Goal: Transaction & Acquisition: Obtain resource

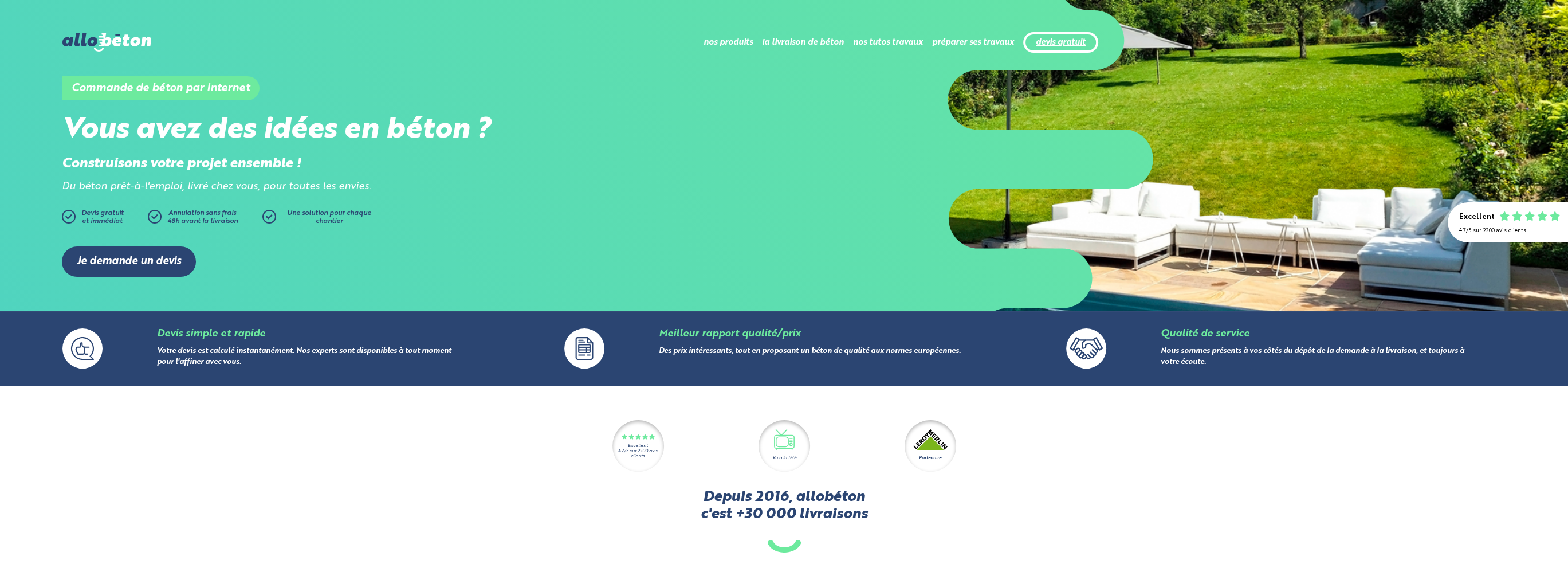
click at [1068, 41] on link "devis gratuit" at bounding box center [1060, 43] width 50 height 10
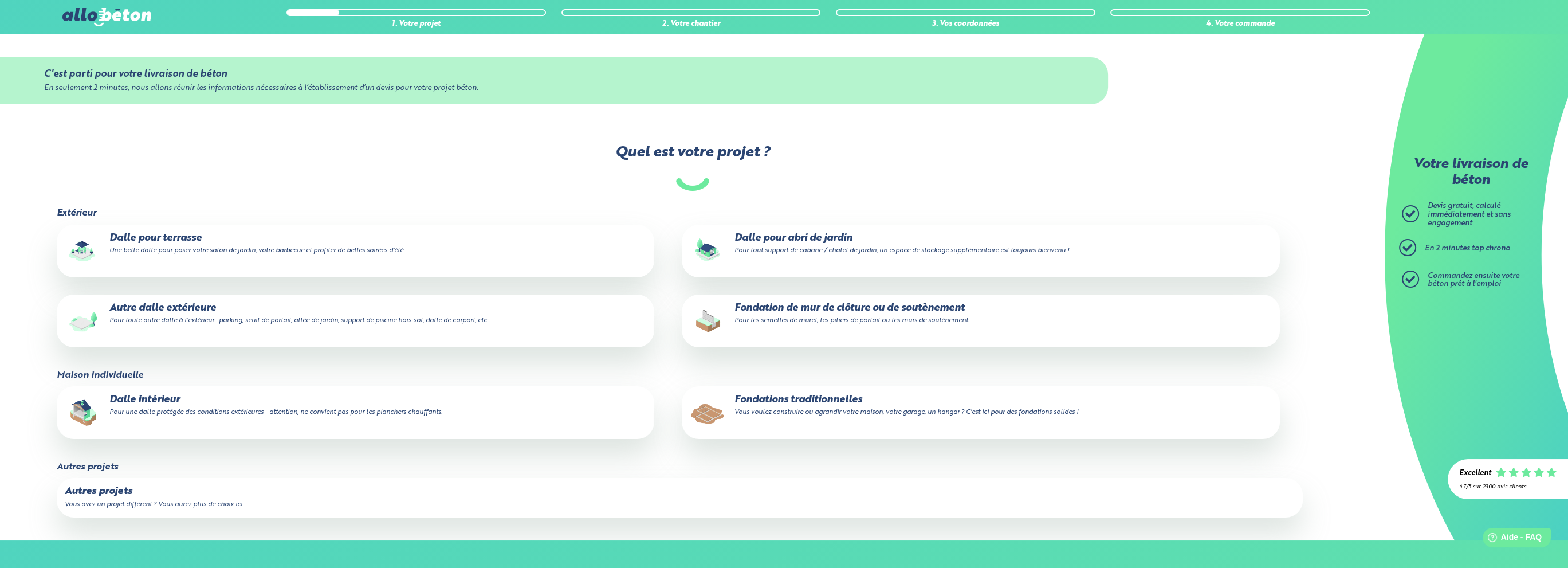
click at [188, 237] on p "Dalle pour terrasse Une belle dalle pour poser votre salon de jardin, votre bar…" at bounding box center [355, 244] width 582 height 23
click at [0, 0] on input "Dalle pour terrasse Une belle dalle pour poser votre salon de jardin, votre bar…" at bounding box center [0, 0] width 0 height 0
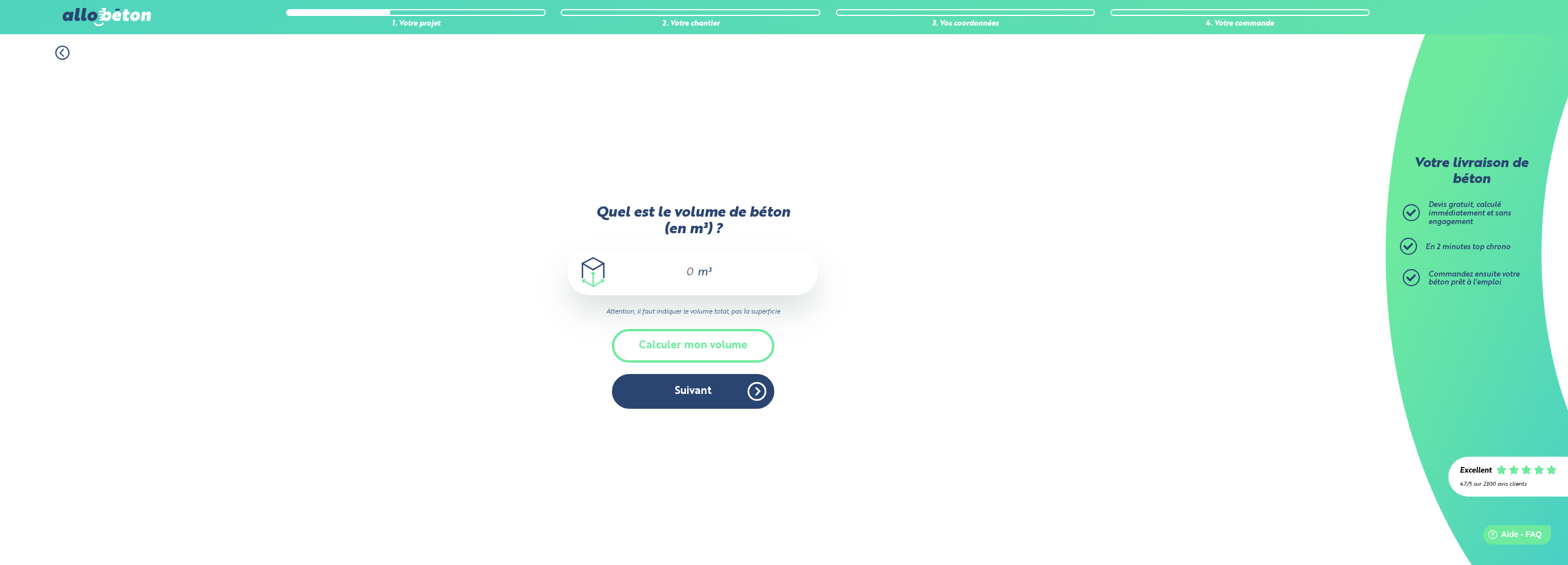
click at [689, 273] on input "Quel est le volume de béton (en m³) ?" at bounding box center [685, 272] width 20 height 14
click at [693, 344] on button "Calculer mon volume" at bounding box center [693, 346] width 162 height 34
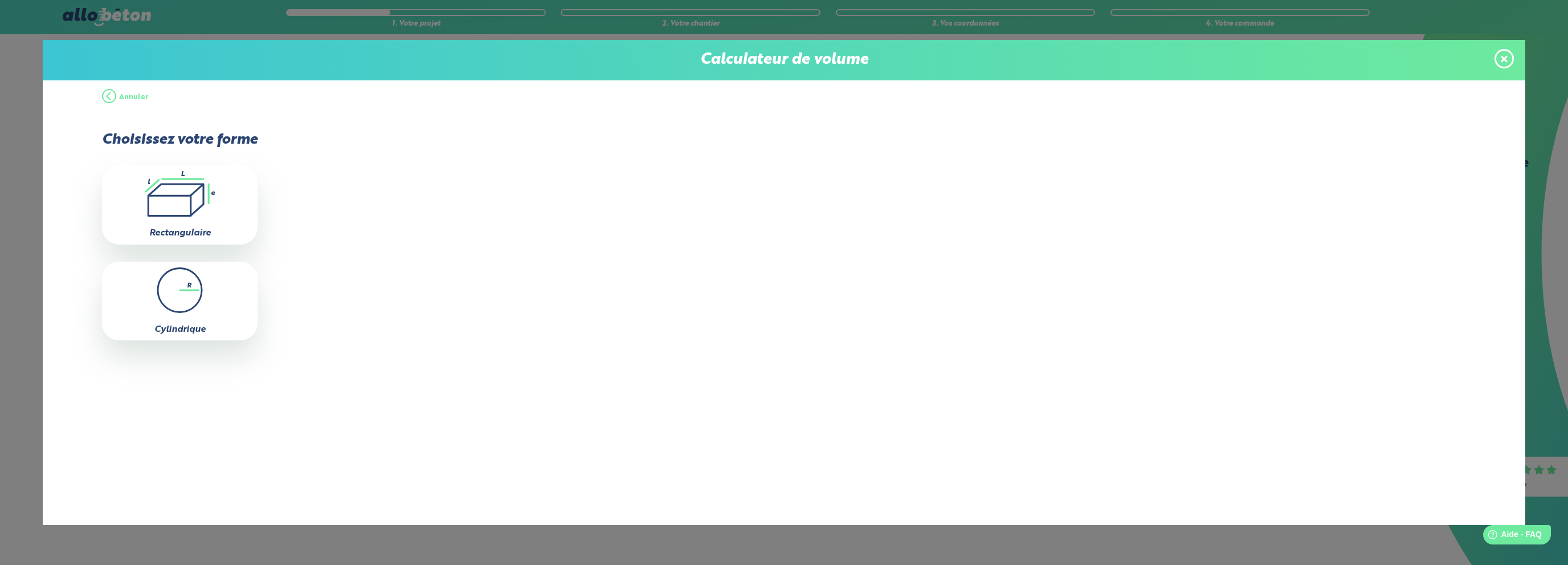
click at [171, 191] on icon ".icon-calc-rectanglea{fill:none;stroke-linecap:round;stroke-width:3px;stroke:#6…" at bounding box center [179, 194] width 144 height 46
type input "0"
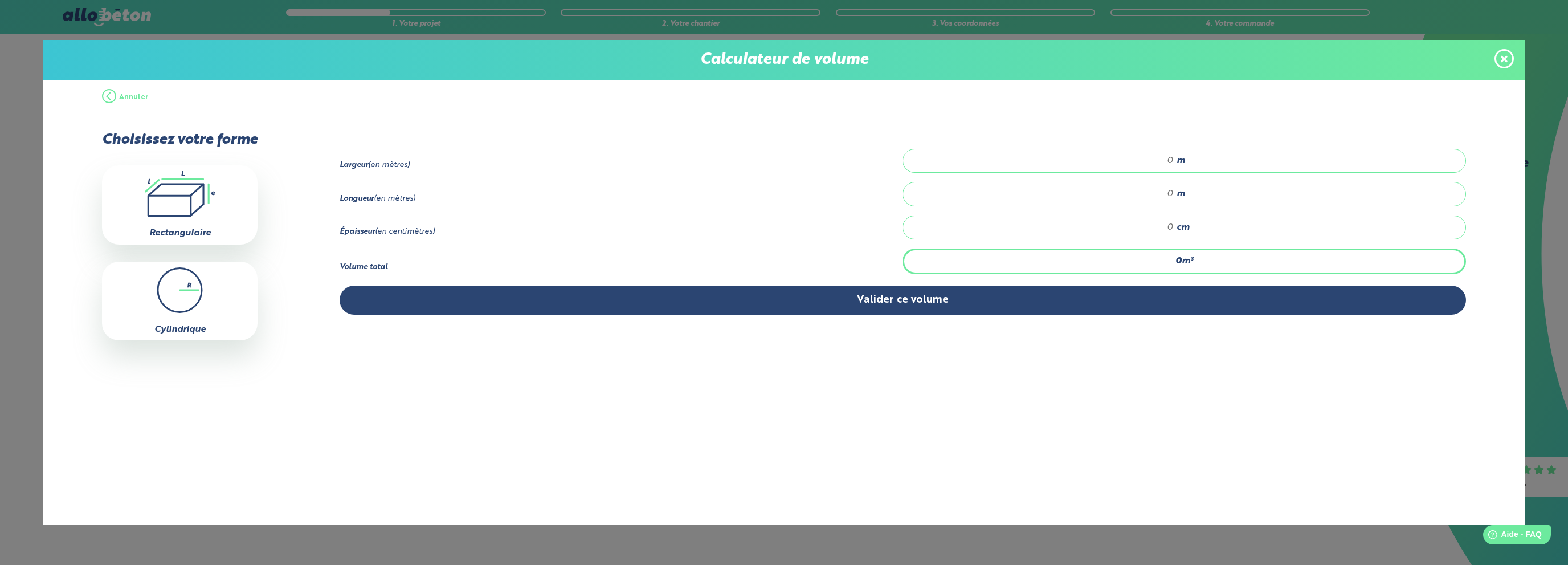
click at [1159, 152] on div "m" at bounding box center [1184, 160] width 564 height 24
click at [1173, 160] on input "number" at bounding box center [1044, 160] width 259 height 11
click at [724, 435] on div "Annuler Choisissez votre forme .icon-calc-rectanglea{fill:none;stroke-linecap:r…" at bounding box center [784, 302] width 1483 height 444
click at [1168, 227] on input "number" at bounding box center [1044, 227] width 259 height 11
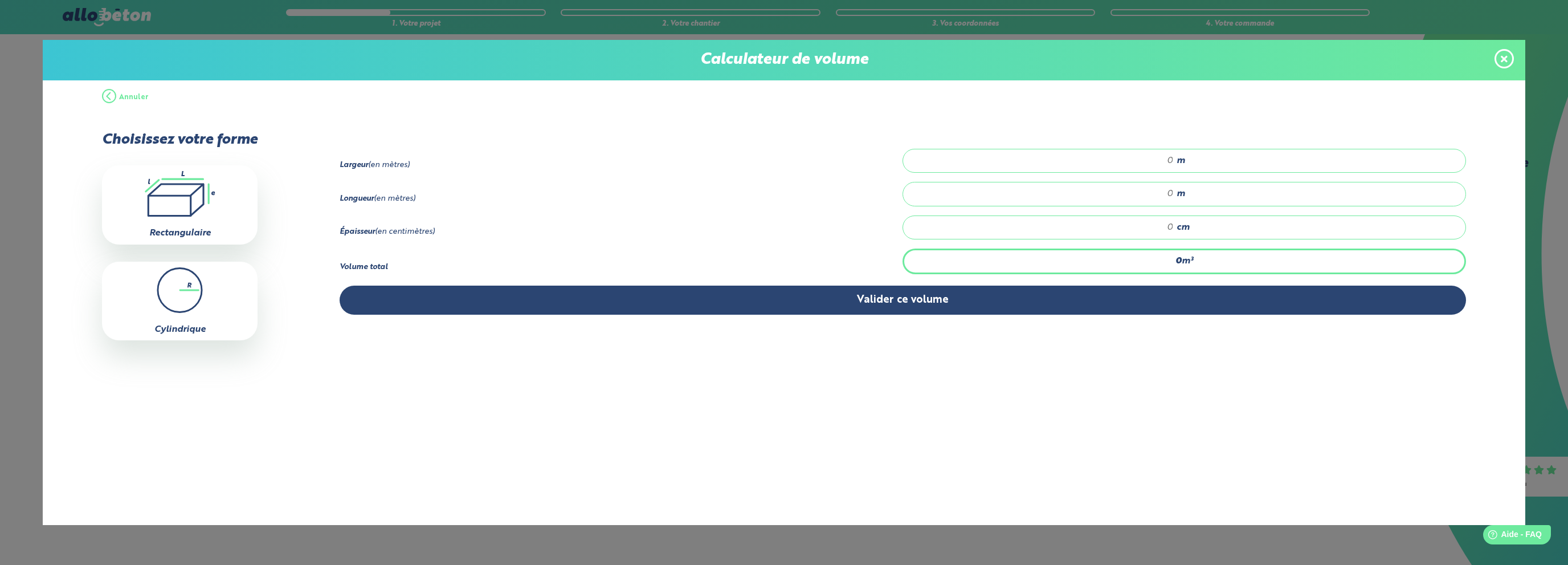
click at [1168, 227] on input "number" at bounding box center [1044, 227] width 259 height 11
type input "15"
click at [1168, 162] on input "number" at bounding box center [1044, 160] width 259 height 11
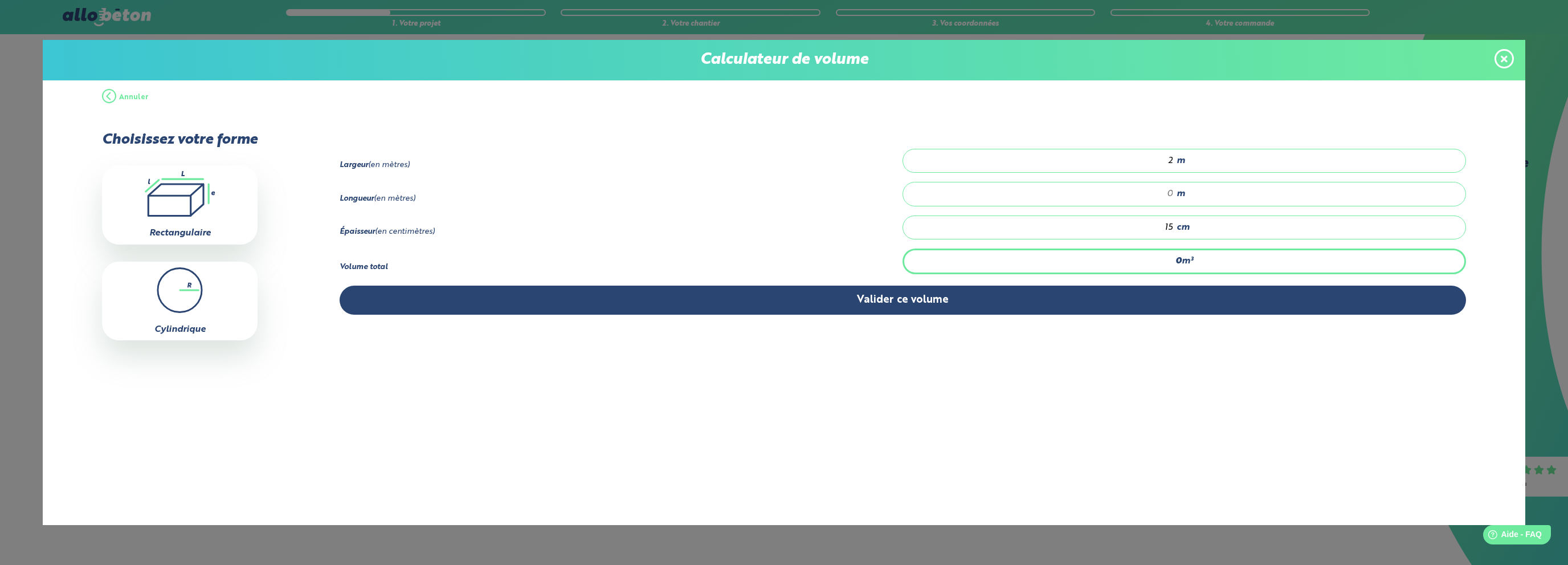
type input "2"
click at [1170, 192] on input "number" at bounding box center [1044, 193] width 259 height 11
type input "0.3"
type input "1"
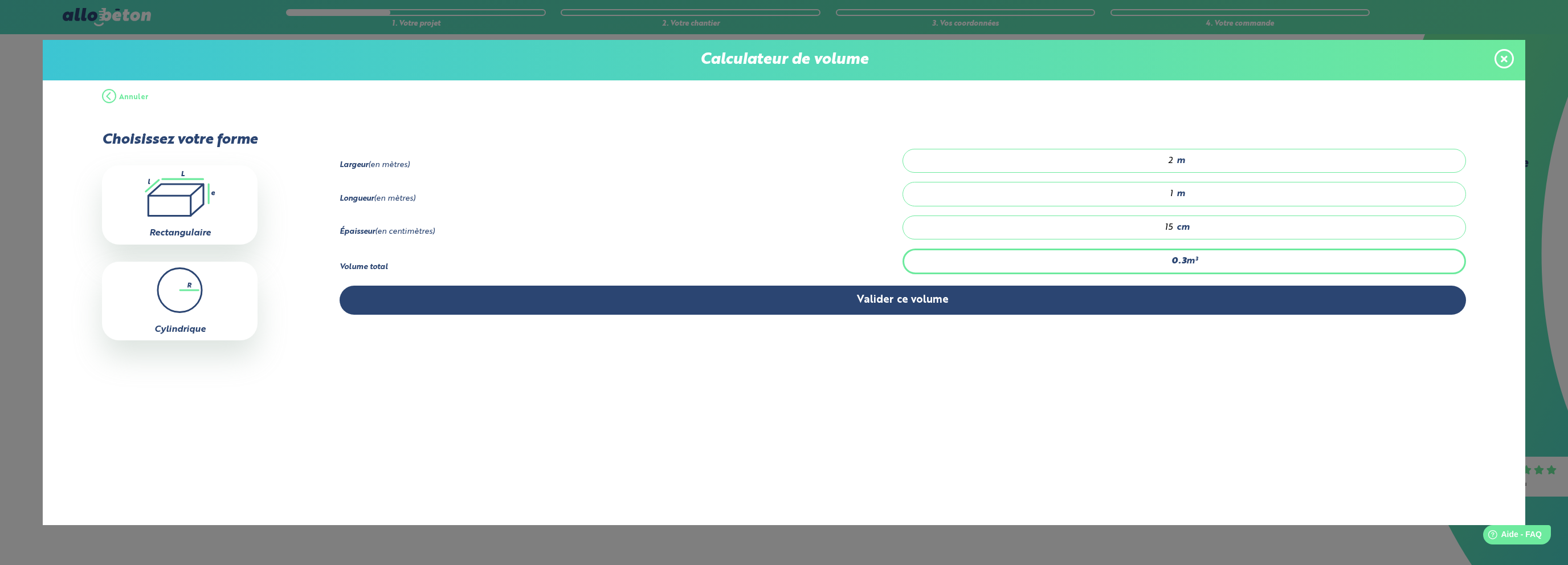
type input "3.9"
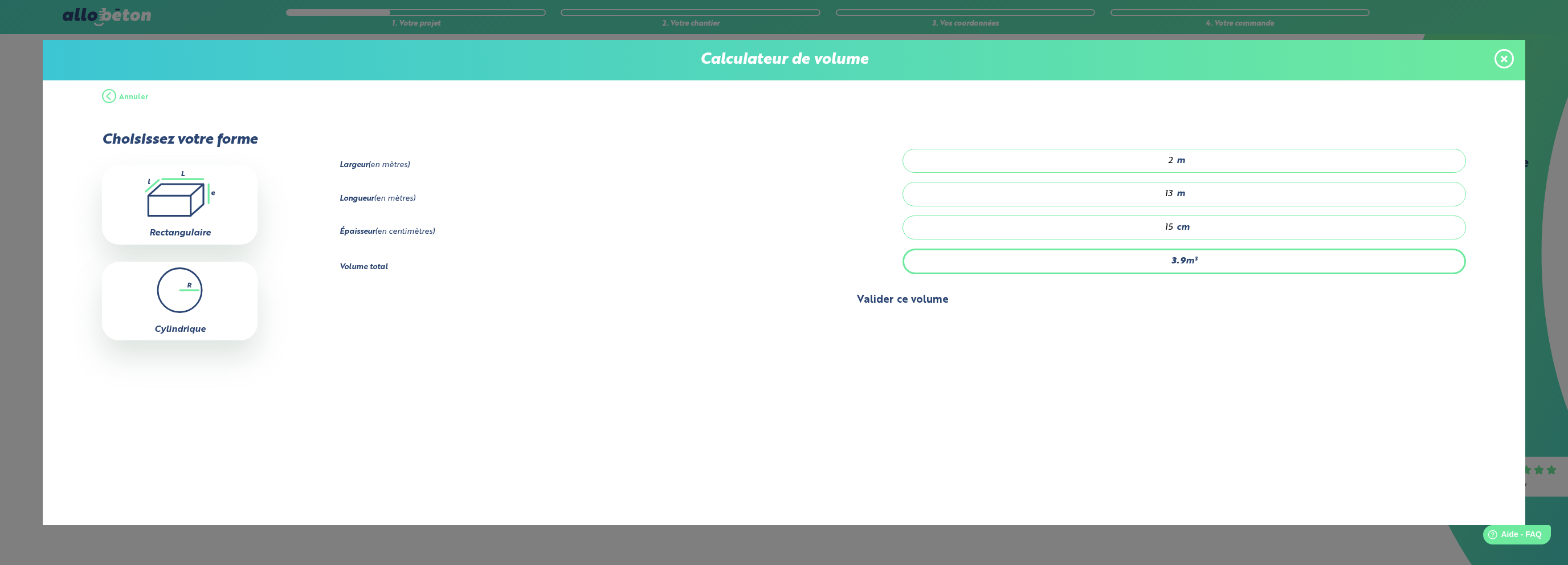
type input "13"
click at [898, 294] on button "Valider ce volume" at bounding box center [903, 300] width 1126 height 29
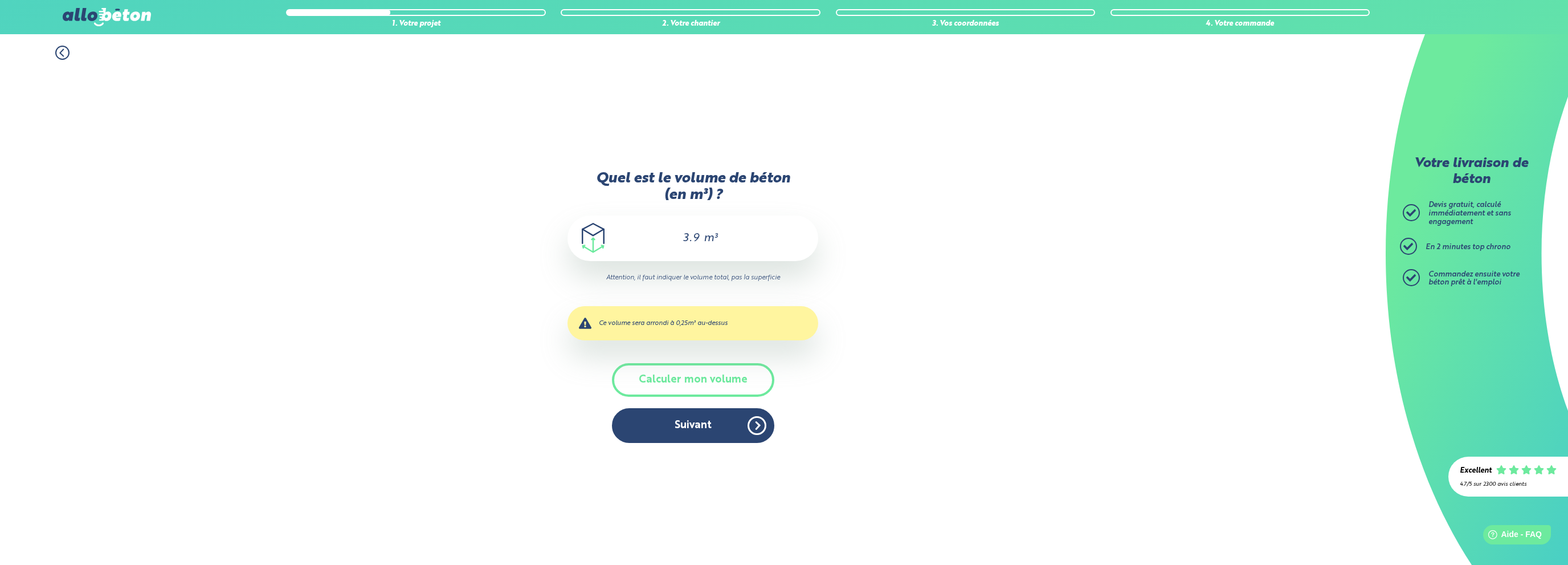
click at [697, 241] on input "3.9" at bounding box center [684, 238] width 32 height 14
click at [697, 241] on input "3.9" at bounding box center [684, 238] width 32 height 14
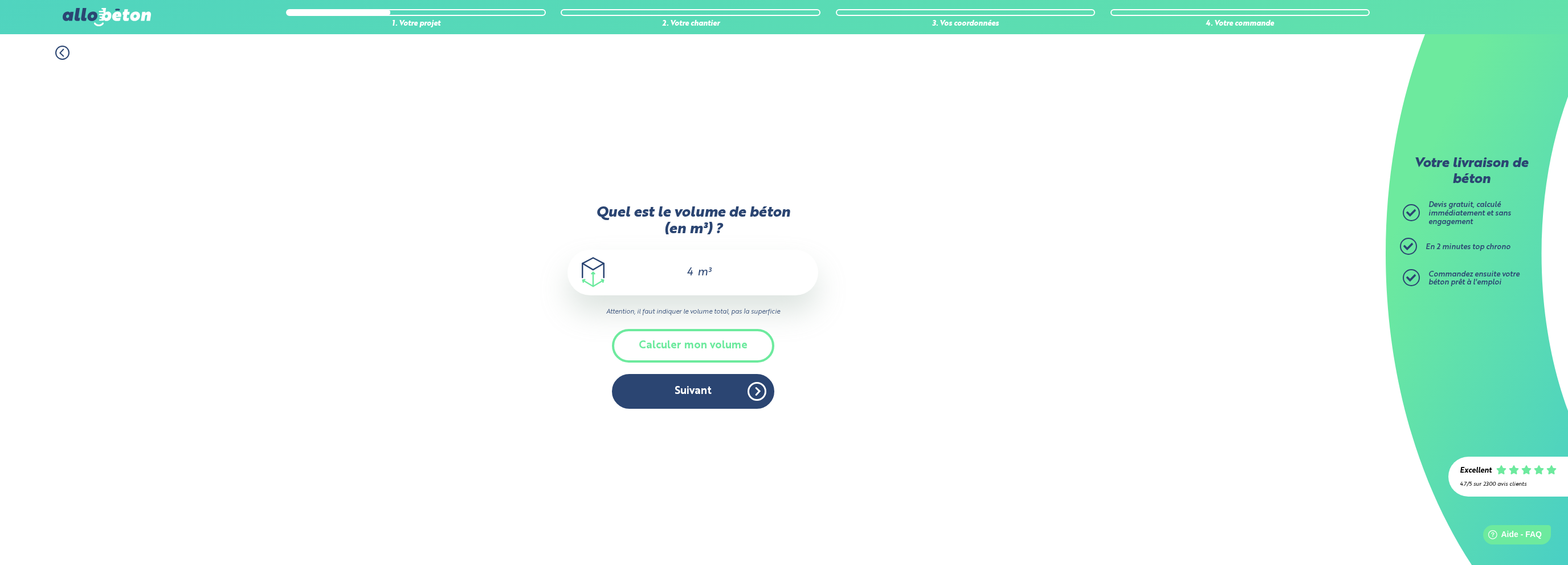
type input "4"
click at [880, 330] on div "1. Votre projet 2. Votre chantier 3. Vos coordonnées 4. Votre commande Quel est…" at bounding box center [693, 299] width 1385 height 530
click at [691, 352] on button "Calculer mon volume" at bounding box center [693, 346] width 162 height 34
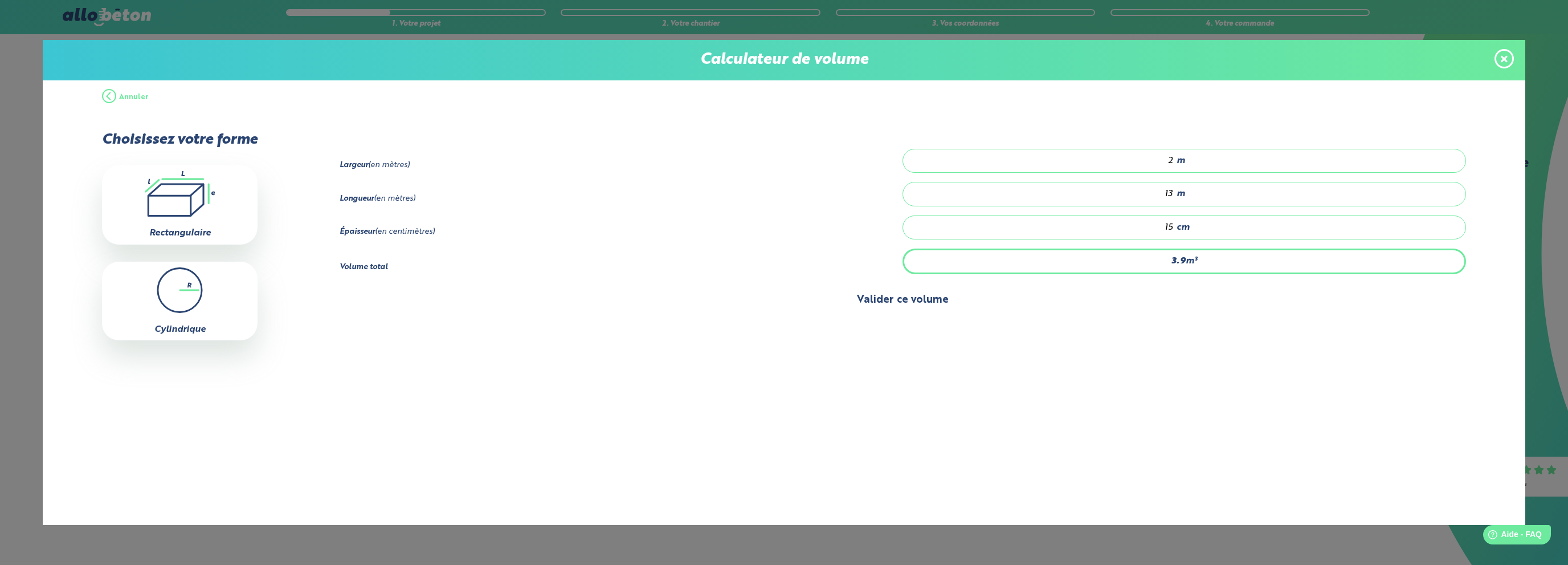
click at [879, 300] on button "Valider ce volume" at bounding box center [903, 300] width 1126 height 29
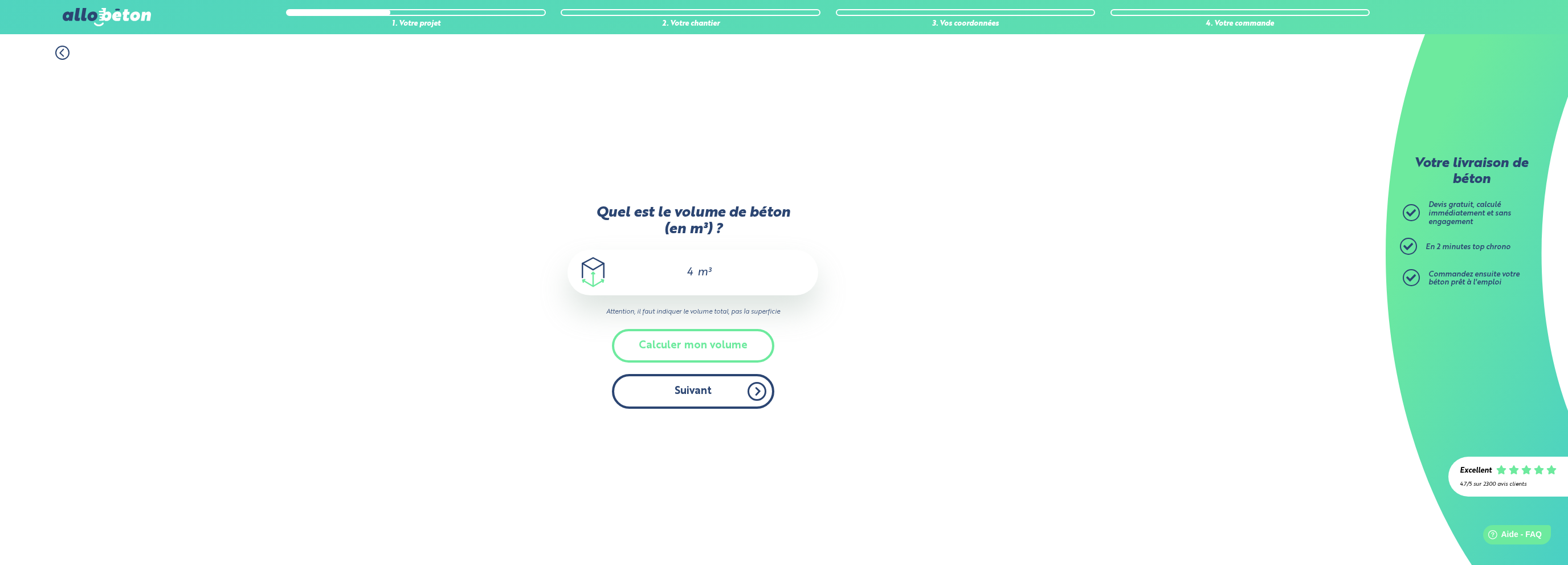
click at [693, 394] on button "Suivant" at bounding box center [693, 391] width 162 height 35
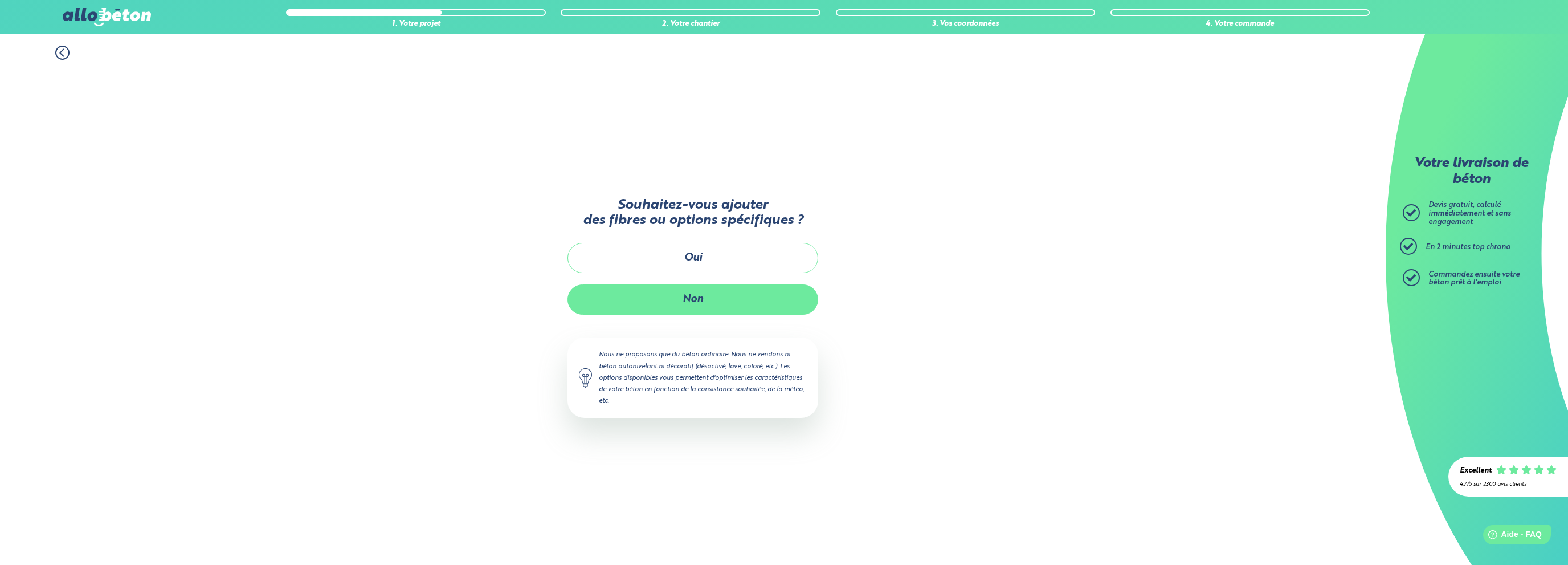
click at [693, 307] on button "Non" at bounding box center [693, 299] width 250 height 30
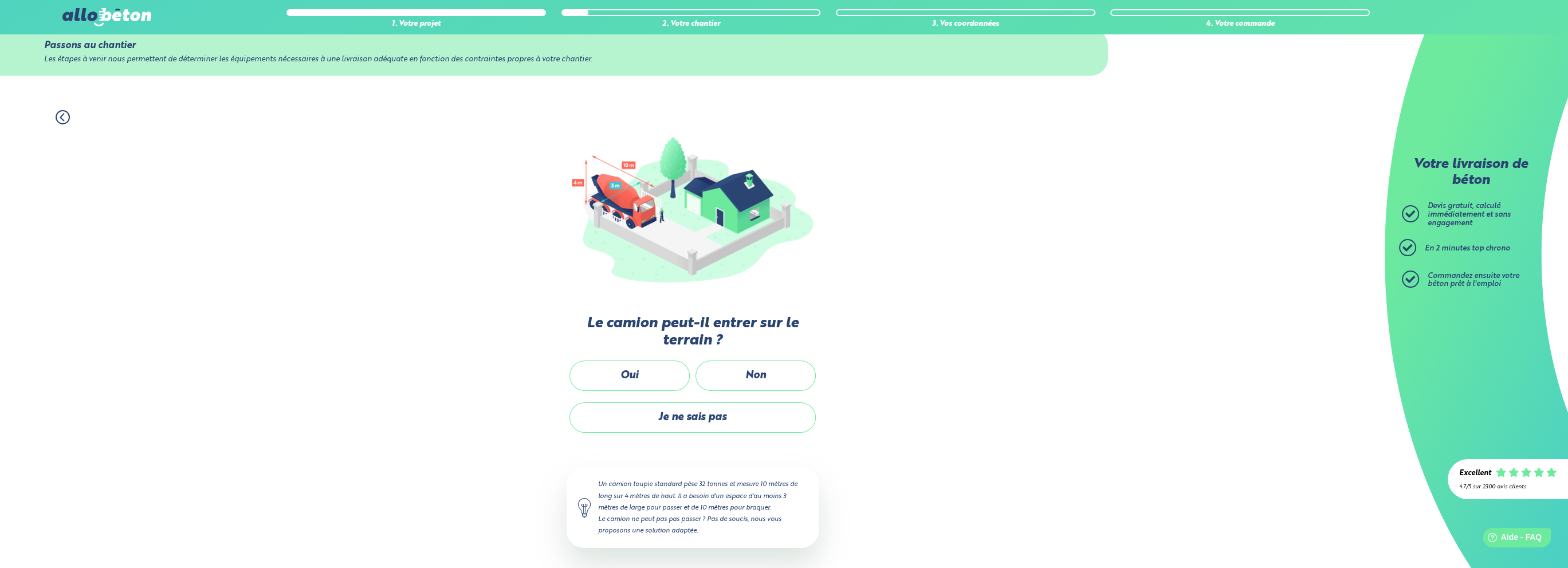
scroll to position [30, 0]
click at [754, 377] on label "Non" at bounding box center [755, 375] width 120 height 30
click at [0, 0] on input "Non" at bounding box center [0, 0] width 0 height 0
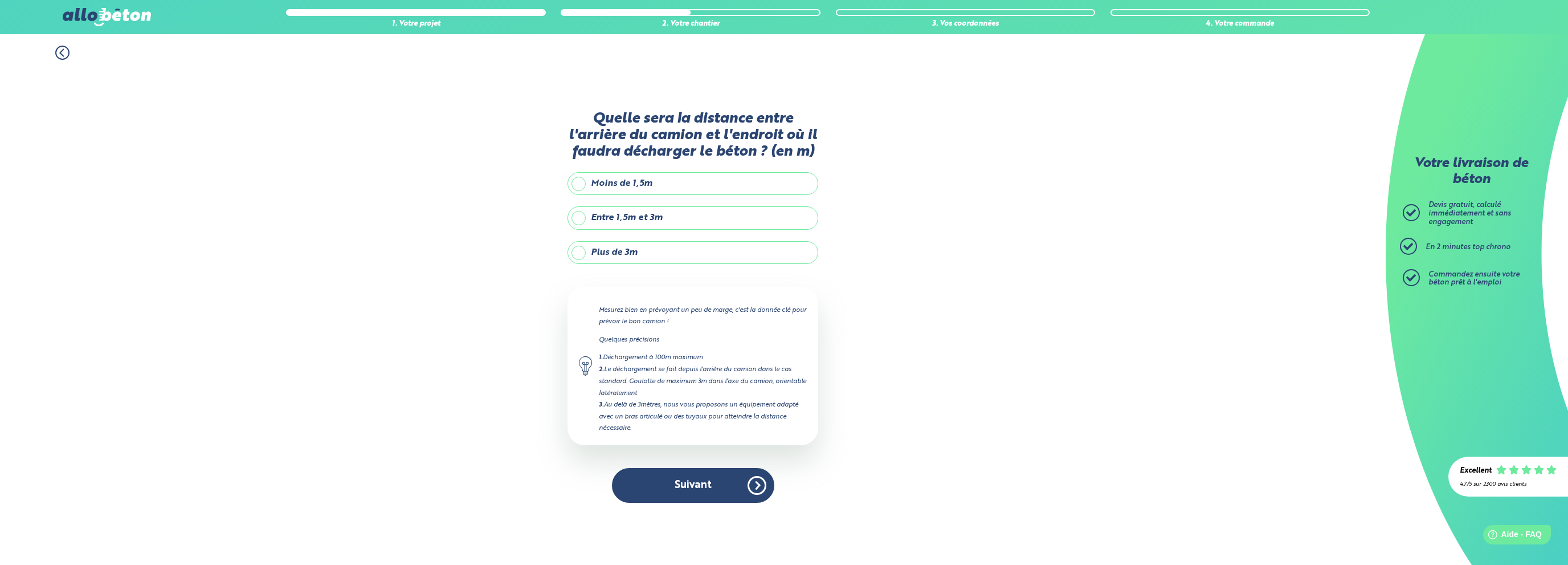
click at [686, 243] on label "Plus de 3m" at bounding box center [693, 252] width 250 height 23
click at [0, 0] on input "Plus de 3m" at bounding box center [0, 0] width 0 height 0
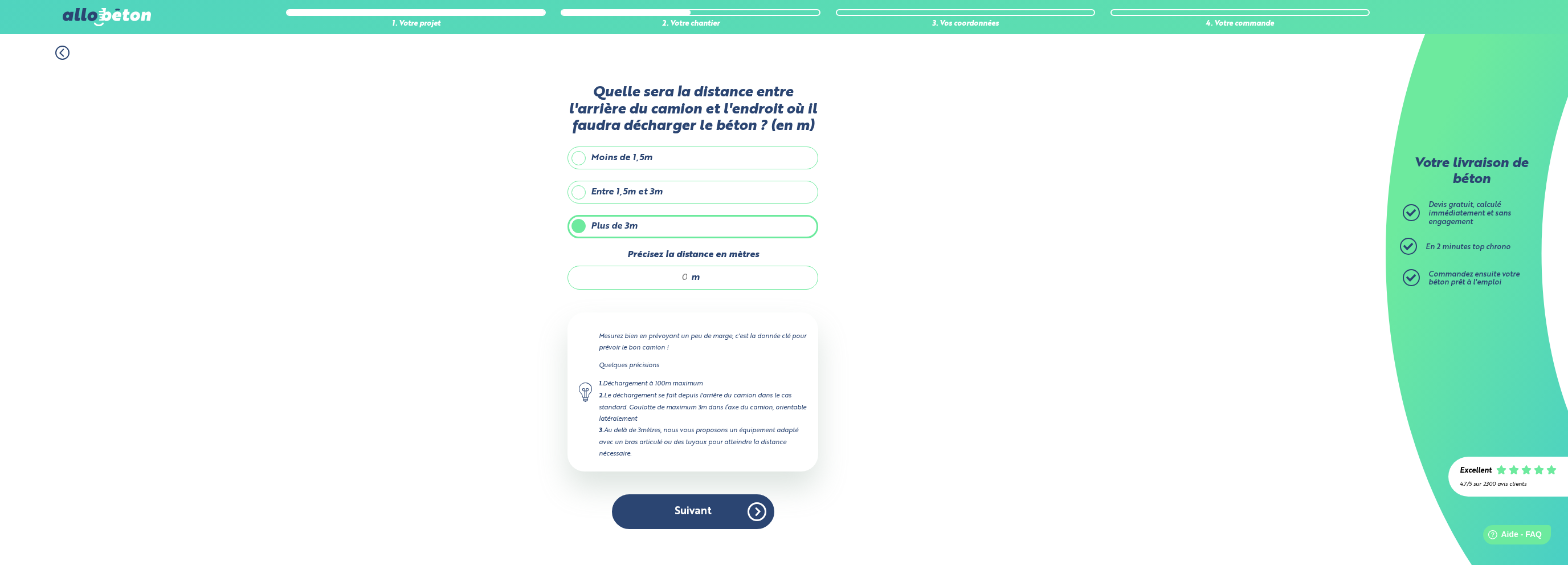
click at [685, 277] on input "Précisez la distance en mètres" at bounding box center [633, 277] width 109 height 11
type input "40"
drag, startPoint x: 800, startPoint y: 444, endPoint x: 800, endPoint y: 450, distance: 6.0
click at [800, 445] on div "3. Au delà de 3mètres, nous vous proposons un équipement adapté avec un bras ar…" at bounding box center [702, 442] width 208 height 35
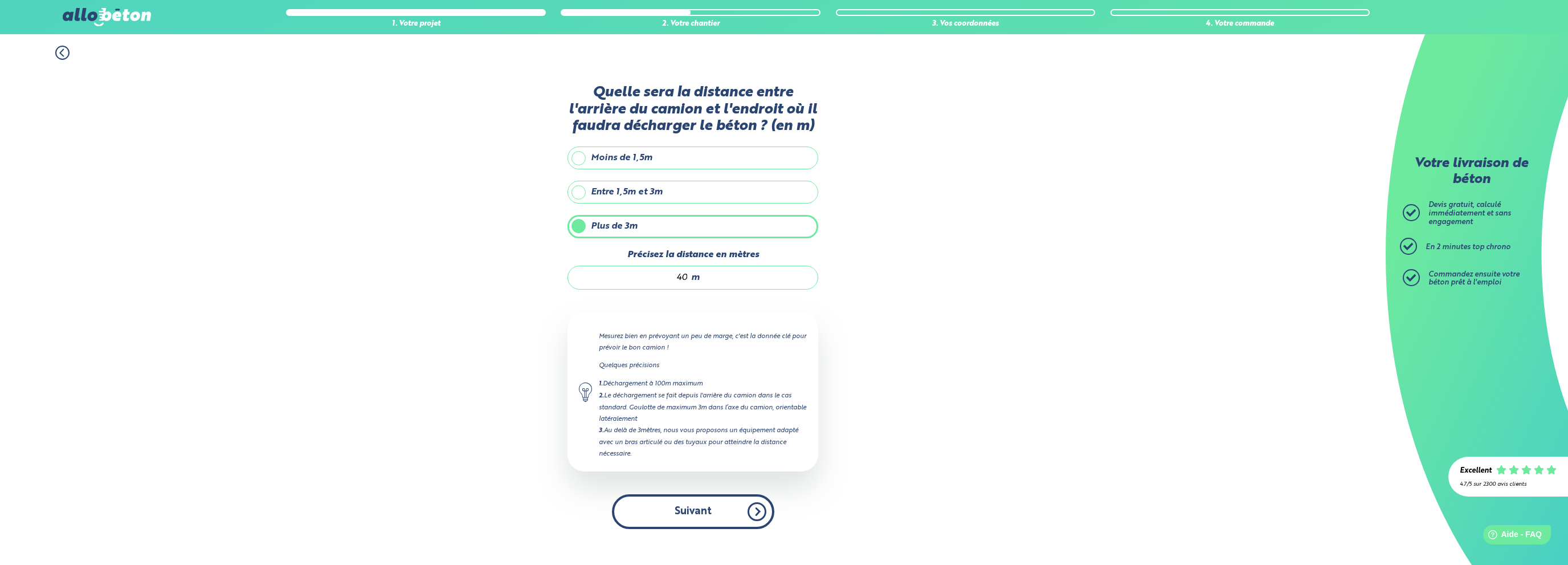
click at [706, 508] on button "Suivant" at bounding box center [693, 511] width 162 height 35
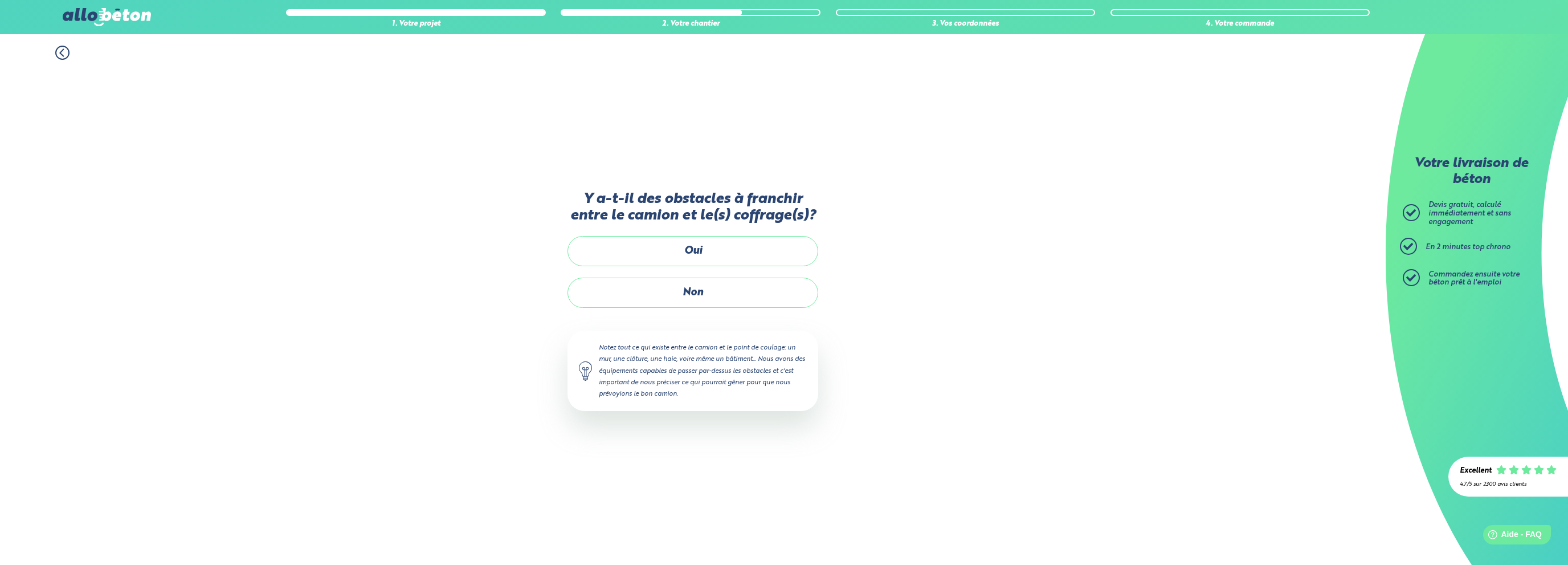
click at [701, 248] on label "Oui" at bounding box center [693, 251] width 250 height 30
click at [0, 0] on input "Oui" at bounding box center [0, 0] width 0 height 0
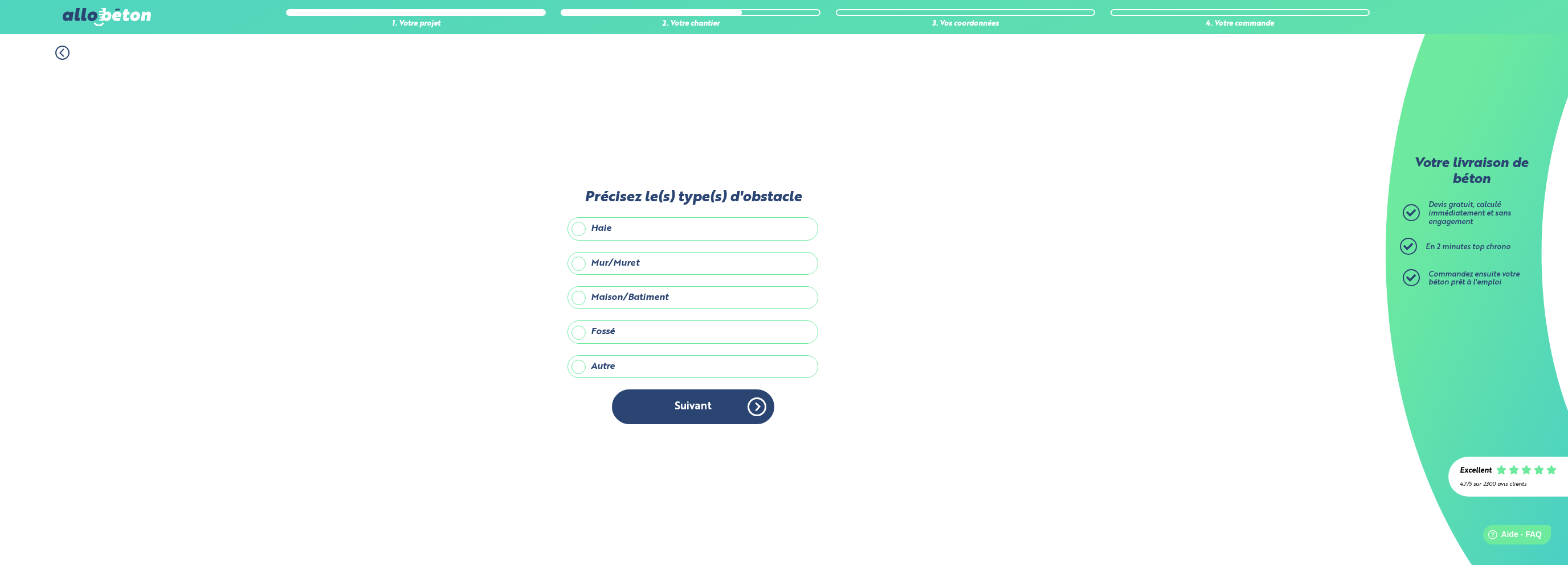
click at [631, 232] on label "Haie" at bounding box center [693, 228] width 250 height 23
click at [0, 0] on input "Haie" at bounding box center [0, 0] width 0 height 0
click at [687, 411] on button "Suivant" at bounding box center [693, 406] width 162 height 35
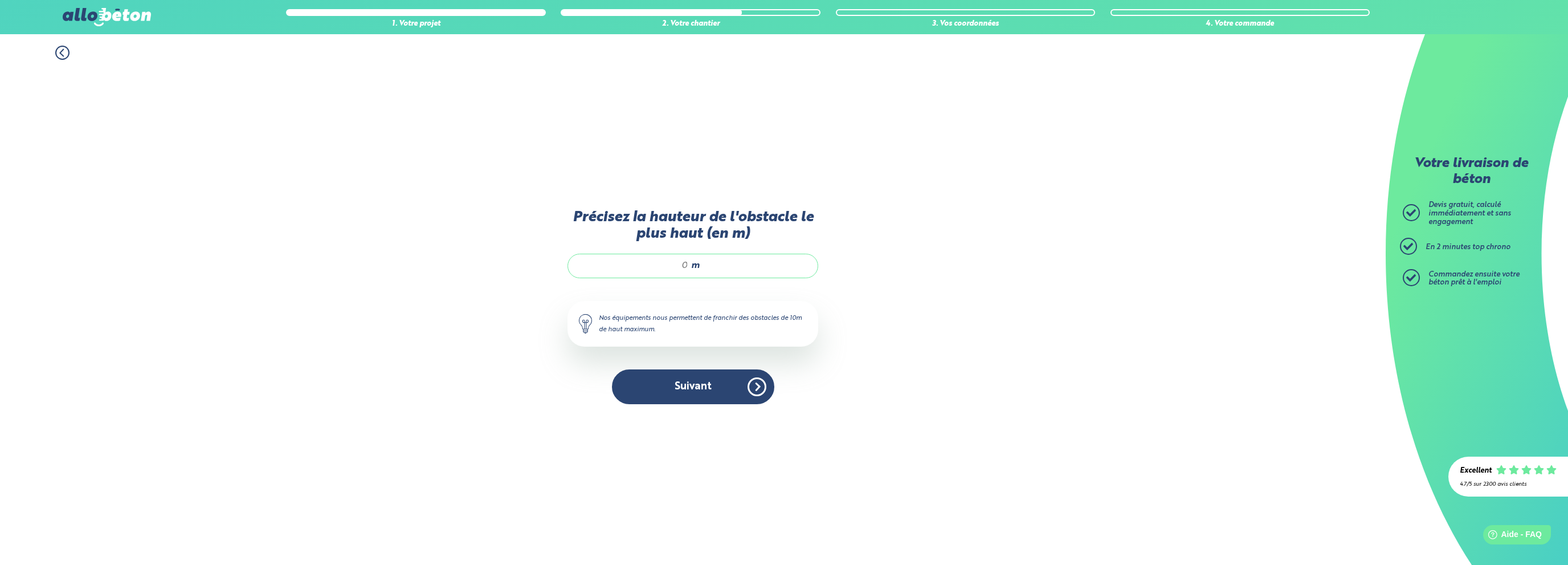
click at [684, 268] on input "Précisez la hauteur de l'obstacle le plus haut (en m)" at bounding box center [633, 265] width 109 height 11
click at [1053, 313] on div "1. Votre projet 2. Votre chantier 3. Vos coordonnées 4. Votre commande Précisez…" at bounding box center [693, 299] width 1385 height 530
click at [706, 385] on button "Suivant" at bounding box center [693, 386] width 162 height 35
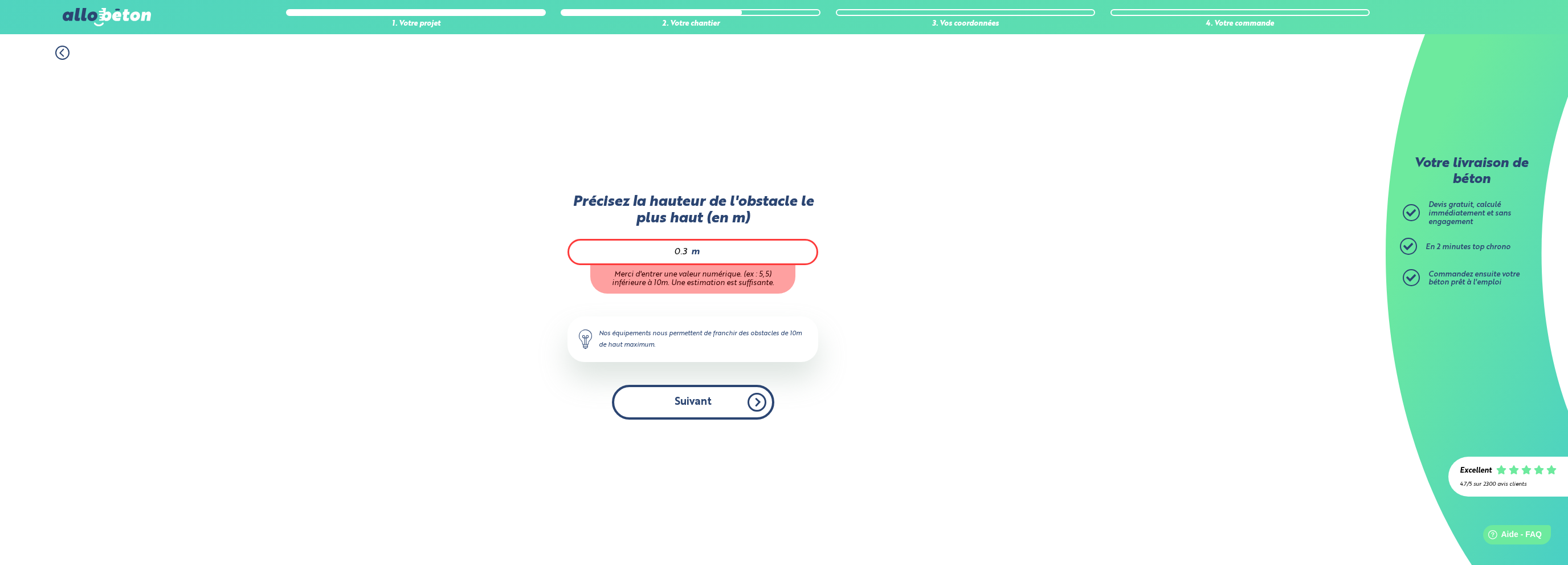
type input "0.3"
click at [678, 408] on div "Précisez la hauteur de l'obstacle le plus haut (en m) 0.3 m Merci d'entrer une …" at bounding box center [693, 312] width 250 height 237
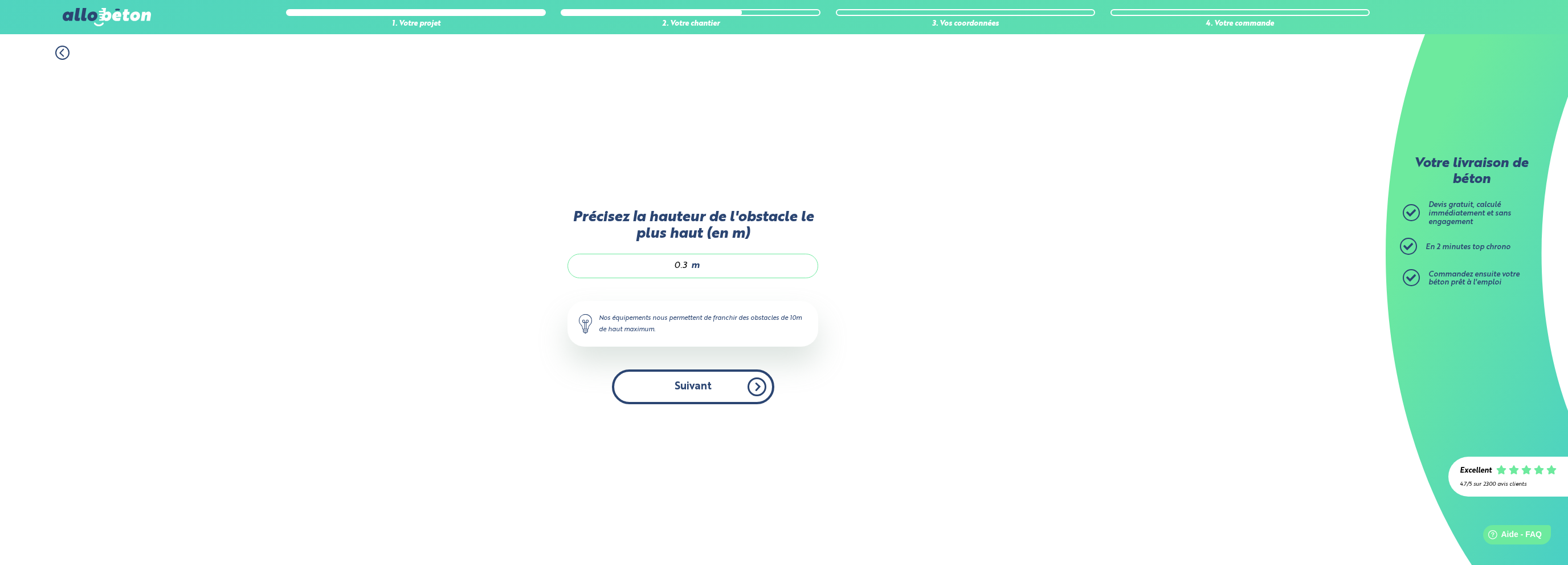
click at [687, 382] on button "Suivant" at bounding box center [693, 386] width 162 height 35
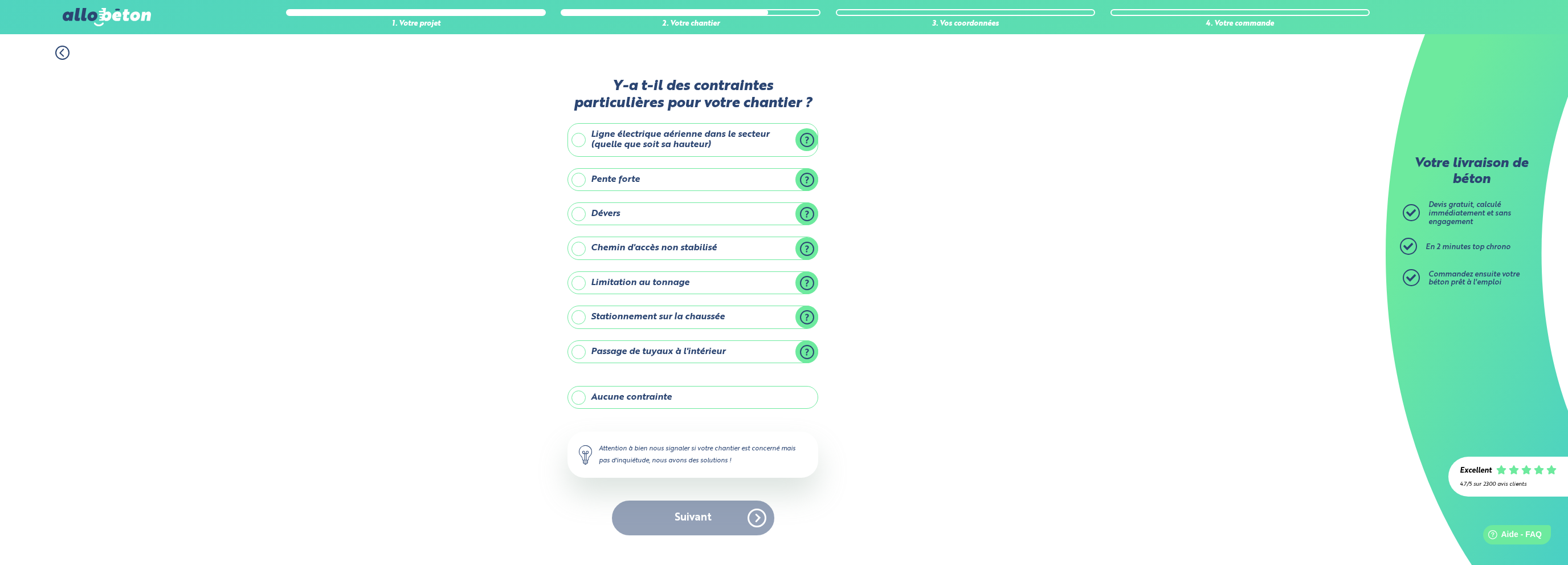
click at [659, 395] on label "Aucune contrainte" at bounding box center [693, 397] width 250 height 23
click at [0, 0] on input "Aucune contrainte" at bounding box center [0, 0] width 0 height 0
click at [729, 519] on button "Suivant" at bounding box center [693, 517] width 162 height 35
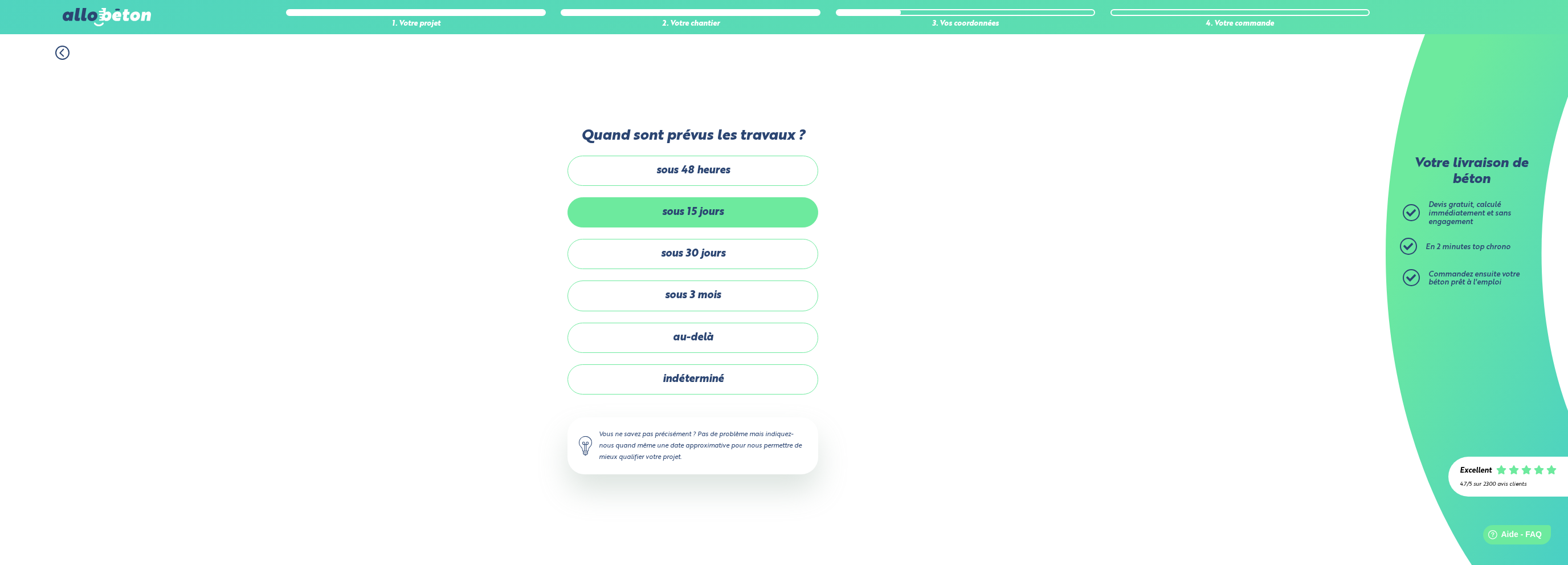
click at [714, 210] on label "sous 15 jours" at bounding box center [693, 212] width 250 height 30
click at [0, 0] on input "sous 15 jours" at bounding box center [0, 0] width 0 height 0
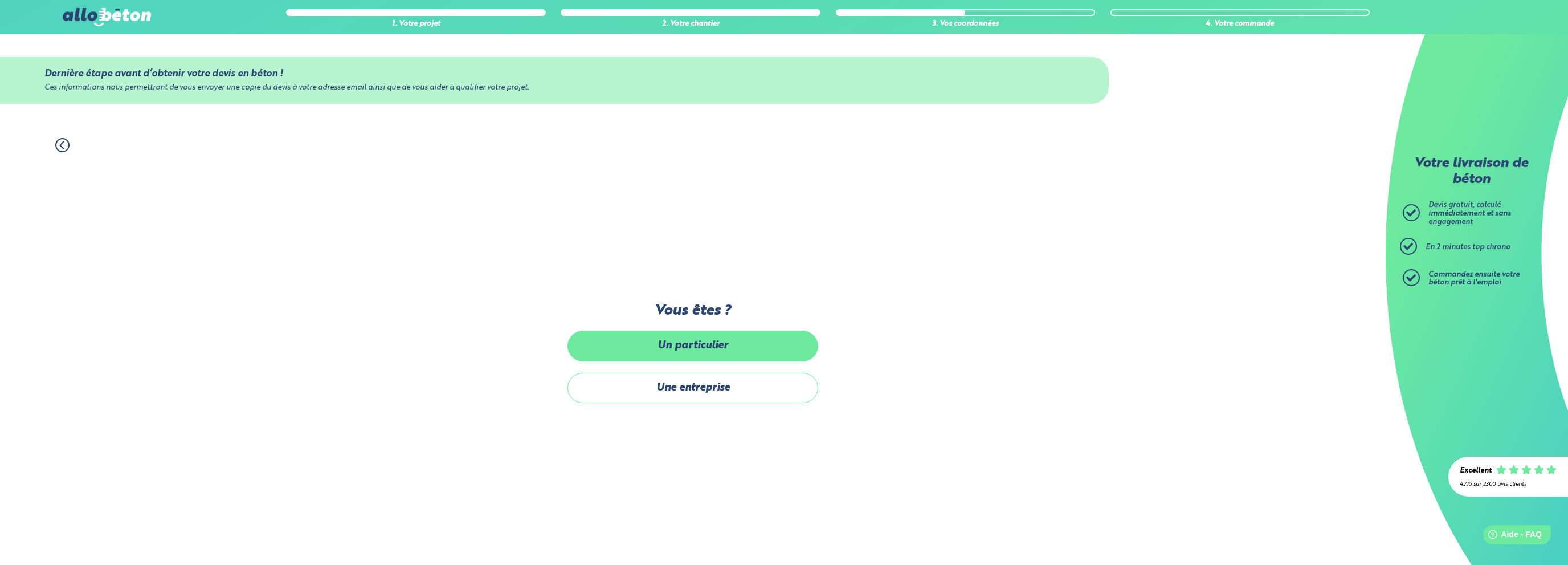
click at [715, 349] on label "Un particulier" at bounding box center [693, 346] width 250 height 30
click at [0, 0] on input "Un particulier" at bounding box center [0, 0] width 0 height 0
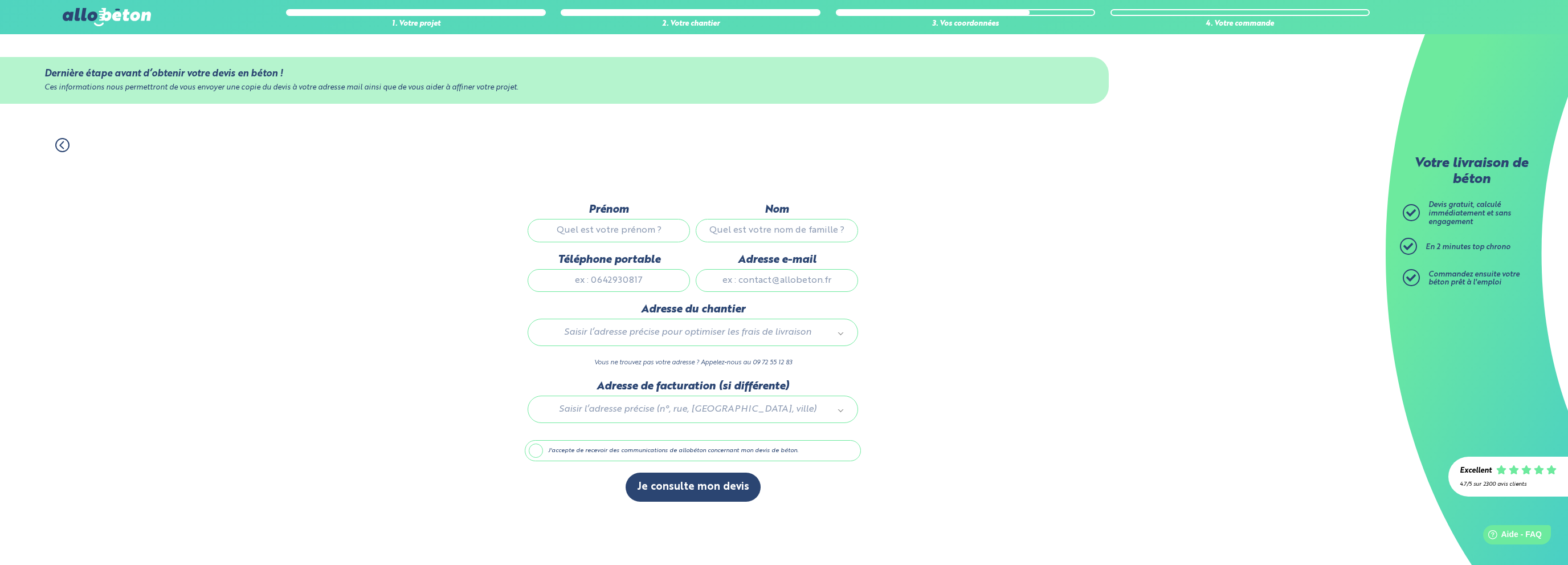
click at [624, 228] on input "Prénom" at bounding box center [609, 230] width 162 height 23
type input "marc"
click at [798, 229] on input "Nom" at bounding box center [776, 230] width 162 height 23
type input "luffrans"
click at [637, 283] on input "Téléphone portable" at bounding box center [609, 280] width 162 height 23
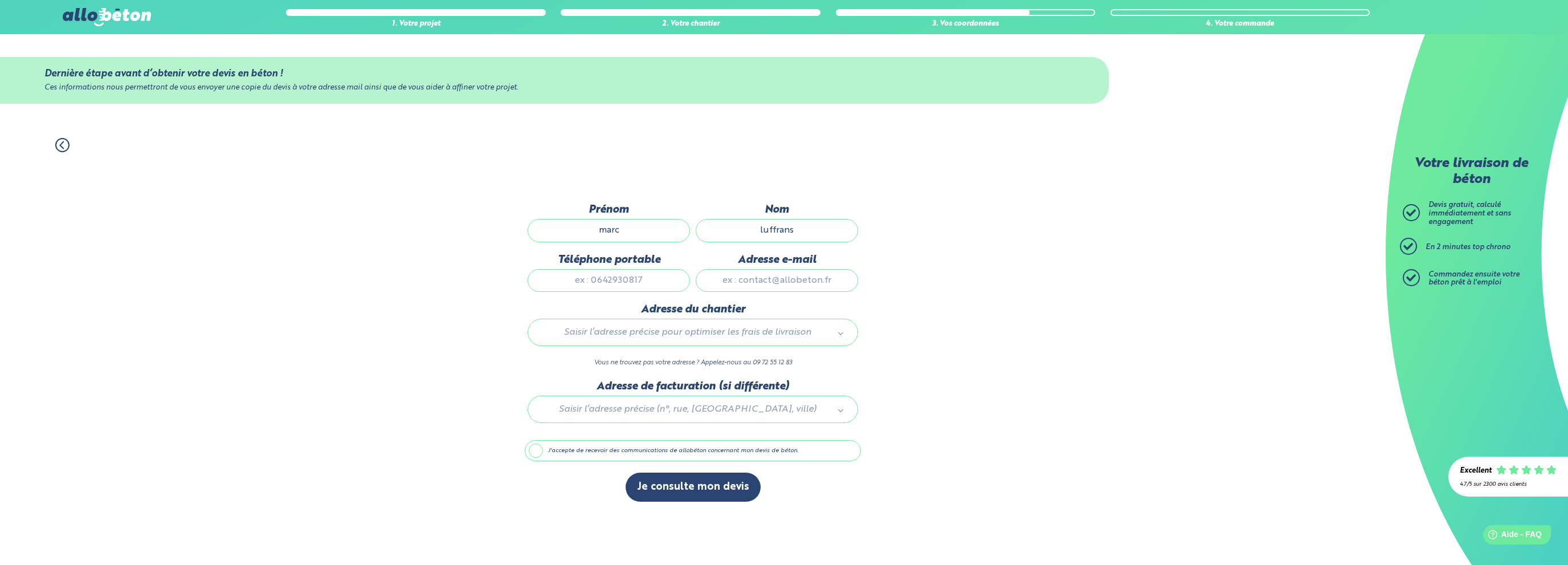
type input "0670485497"
click at [777, 284] on input "Adresse e-mail" at bounding box center [776, 280] width 162 height 23
type input "luffrans.marc@neuf.fr"
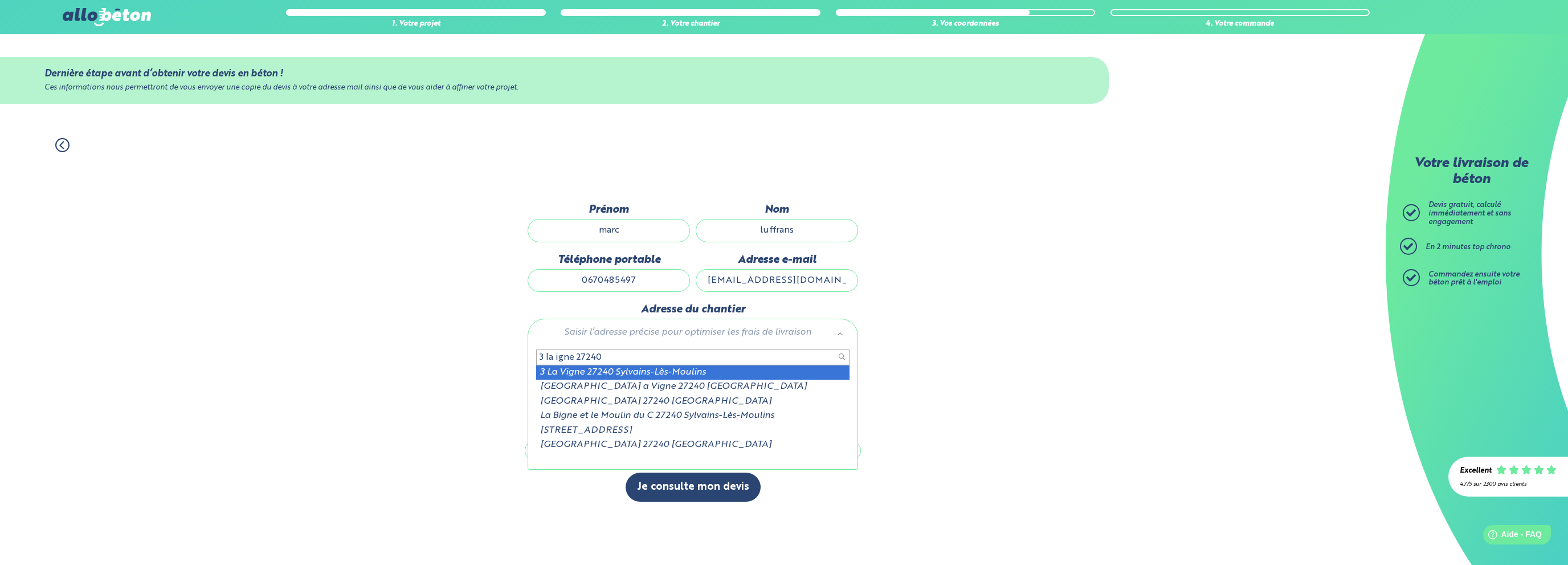
type input "3 la igne 27240"
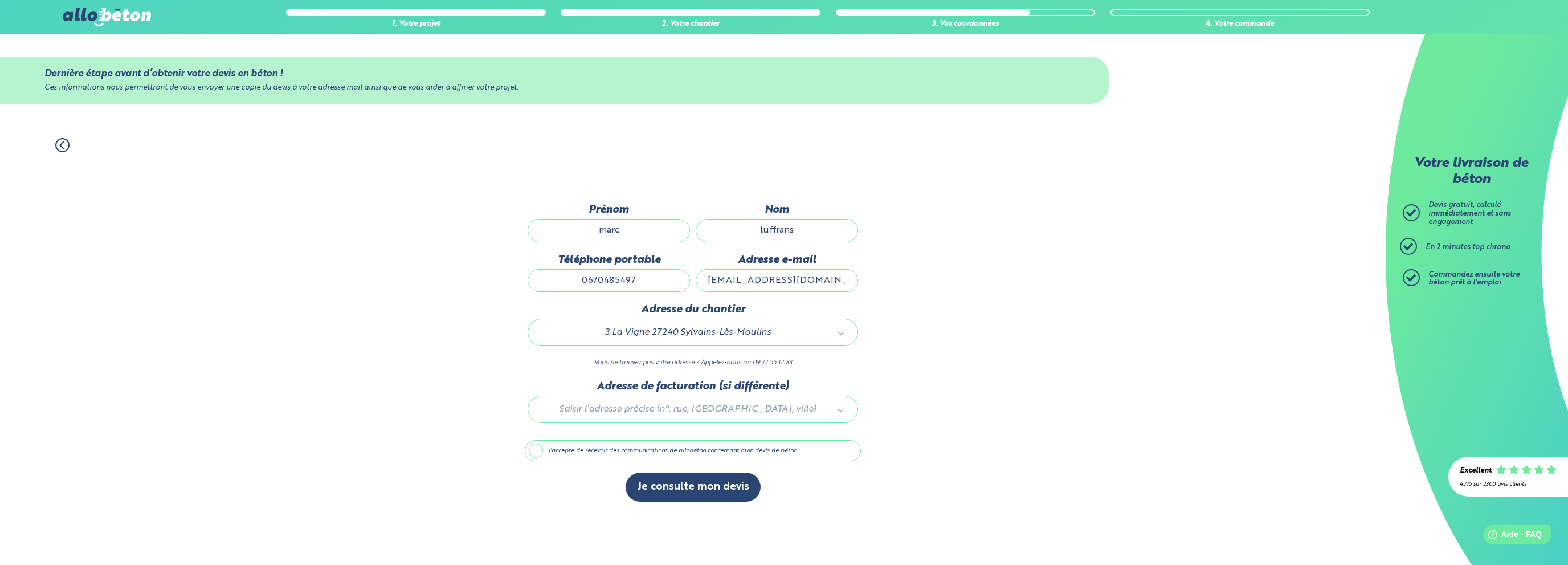
click at [705, 405] on div at bounding box center [692, 407] width 336 height 54
click at [597, 451] on label "J'accepte de recevoir des communications de allobéton concernant mon devis de b…" at bounding box center [692, 450] width 336 height 22
click at [0, 0] on input "J'accepte de recevoir des communications de allobéton concernant mon devis de b…" at bounding box center [0, 0] width 0 height 0
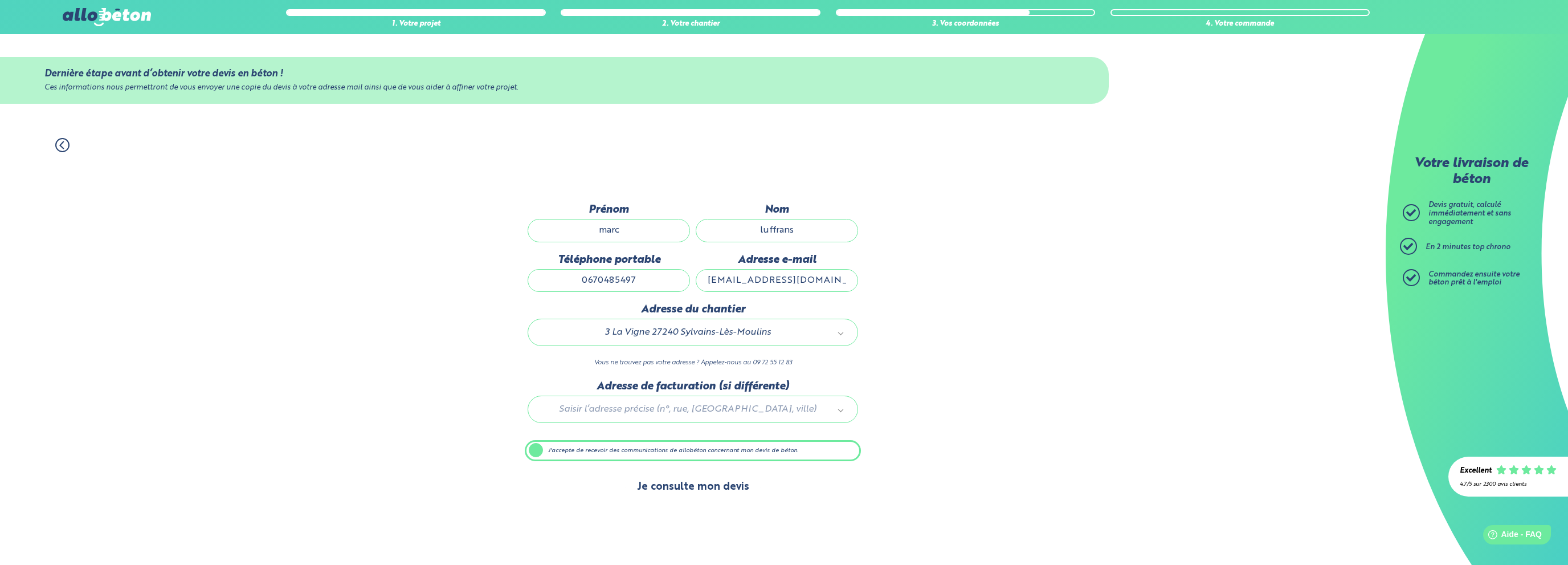
click at [704, 483] on button "Je consulte mon devis" at bounding box center [693, 487] width 135 height 29
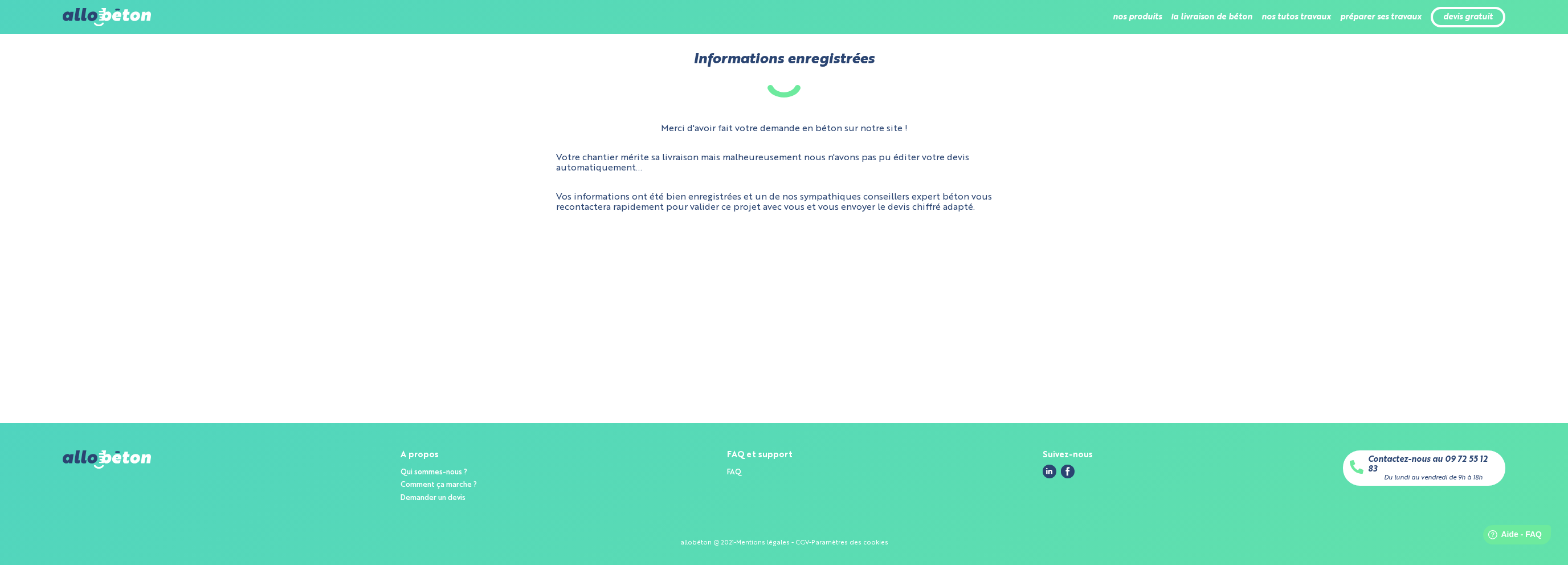
drag, startPoint x: 866, startPoint y: 261, endPoint x: 916, endPoint y: 255, distance: 50.4
click at [867, 261] on main "Informations enregistrées Merci d'avoir fait votre demande en béton sur notre s…" at bounding box center [784, 228] width 1568 height 389
click at [382, 145] on div "Merci d'avoir fait votre demande en béton sur notre site ! Votre chantier mérit…" at bounding box center [784, 168] width 1443 height 107
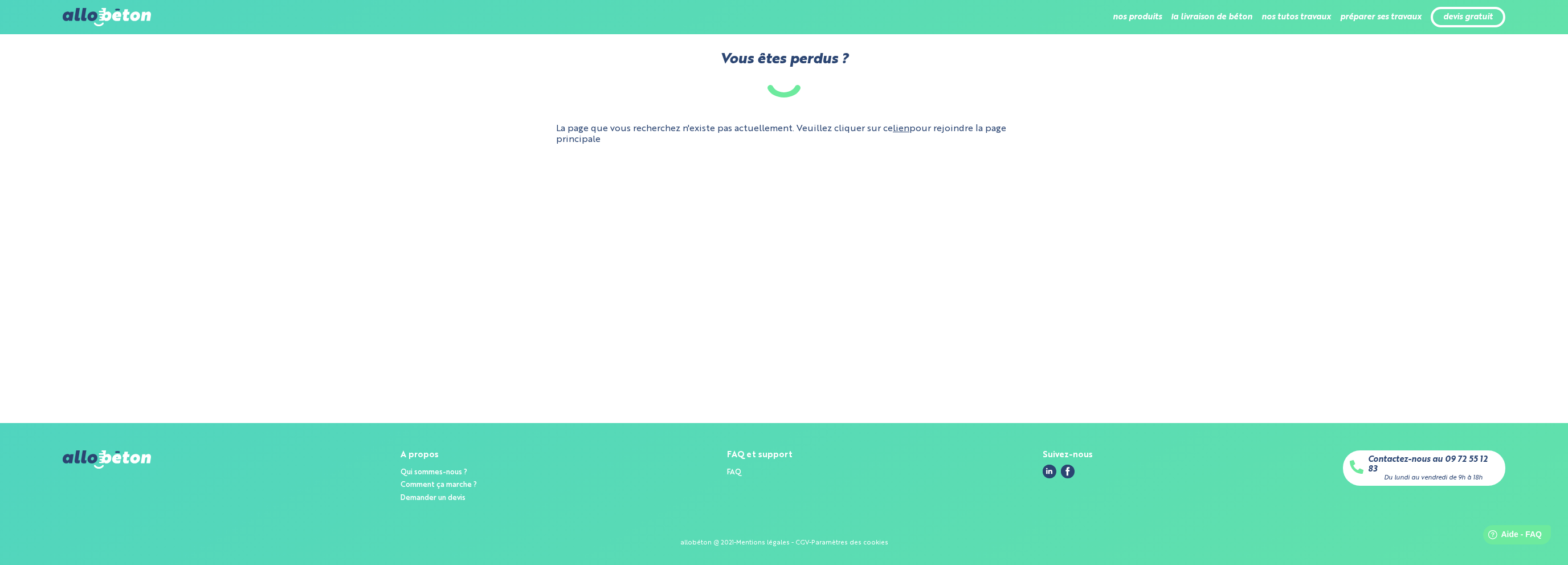
click at [898, 128] on link "lien" at bounding box center [901, 129] width 16 height 9
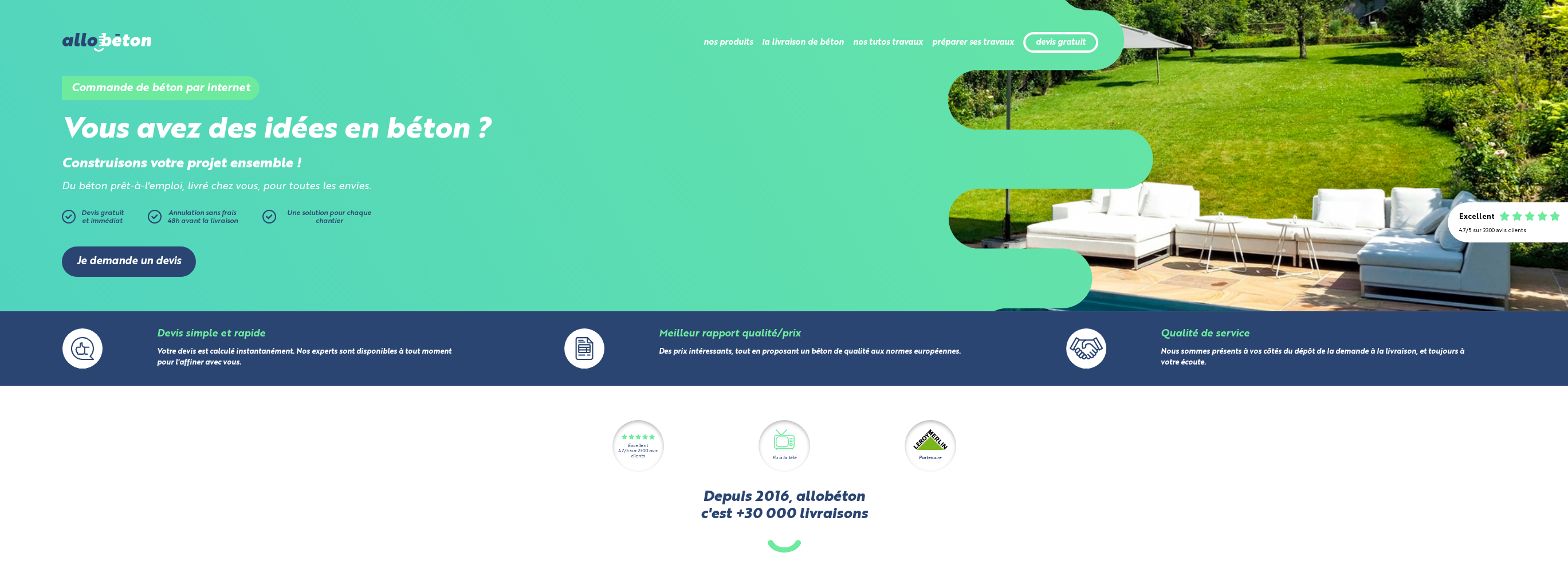
click at [172, 84] on h1 "Commande de béton par internet" at bounding box center [160, 88] width 197 height 24
click at [778, 148] on div "Commande de béton par internet Vous avez des idées en béton ? Construisons votr…" at bounding box center [784, 131] width 1445 height 124
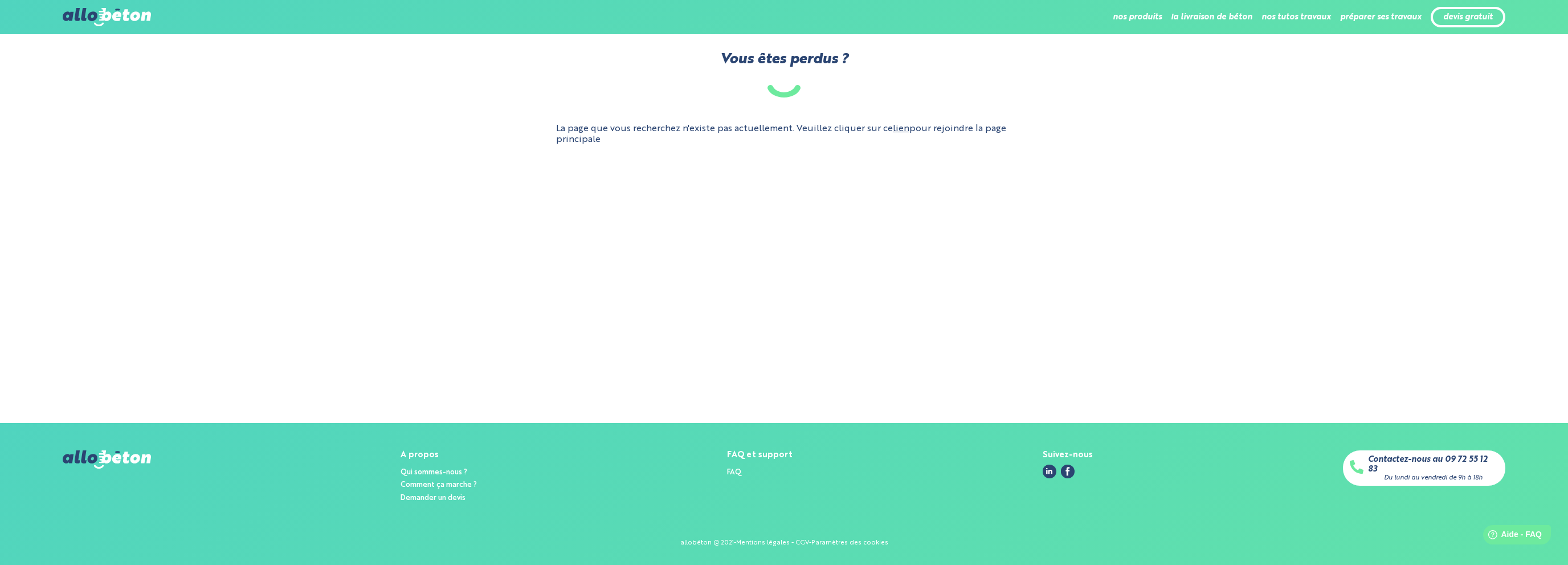
click at [691, 143] on p "La page que vous recherchez n'existe pas actuellement. Veuillez cliquer sur ce …" at bounding box center [783, 134] width 456 height 21
click at [845, 155] on main "Vous êtes perdus ? La page que vous recherchez n'existe pas actuellement. Veuil…" at bounding box center [784, 228] width 1568 height 389
click at [857, 147] on div "La page que vous recherchez n'existe pas actuellement. Veuillez cliquer sur ce …" at bounding box center [784, 134] width 1443 height 39
click at [449, 90] on h1 "Vous êtes perdus ?" at bounding box center [784, 74] width 1568 height 46
click at [270, 21] on div "nos produits Le béton prêt à l'emploi Le béton fibré Quel prix pour un m³ de bé…" at bounding box center [832, 17] width 1345 height 27
